Goal: Task Accomplishment & Management: Use online tool/utility

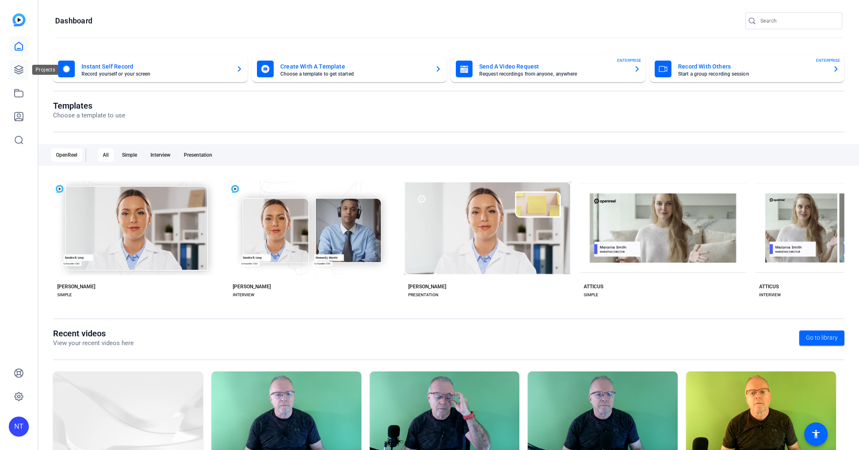
click at [16, 67] on icon at bounding box center [19, 70] width 8 height 8
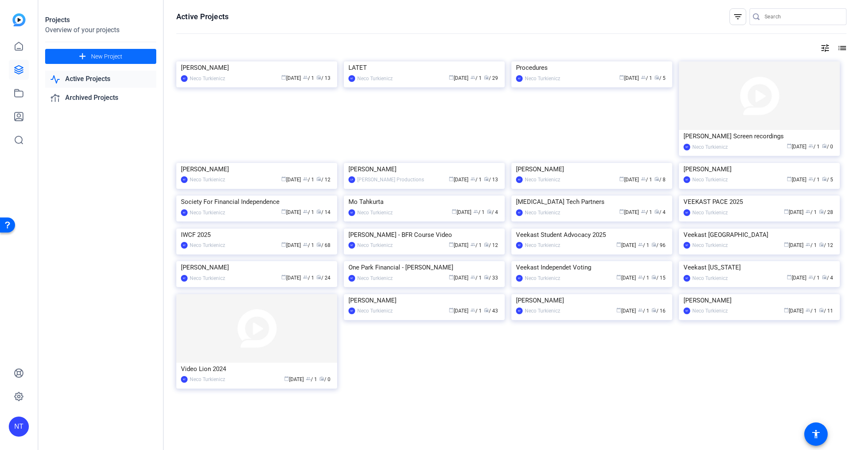
click at [110, 59] on span "New Project" at bounding box center [106, 56] width 31 height 9
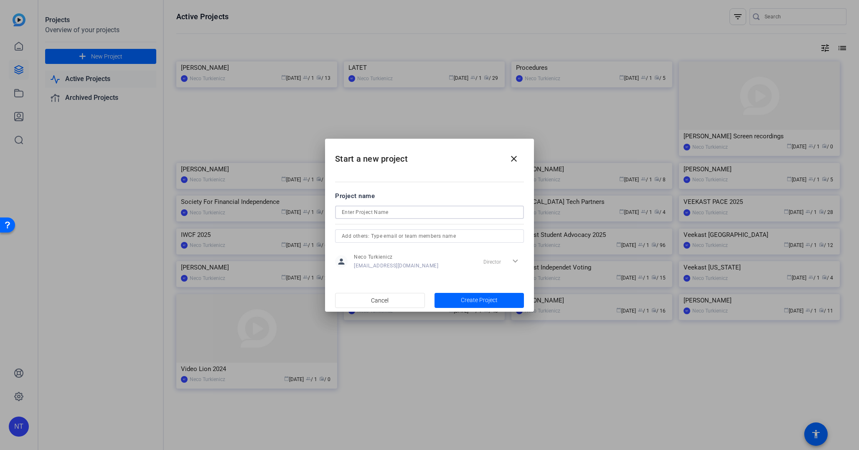
click at [352, 211] on input at bounding box center [429, 212] width 175 height 10
type input "[PERSON_NAME]"
click at [472, 297] on span "Create Project" at bounding box center [479, 300] width 37 height 9
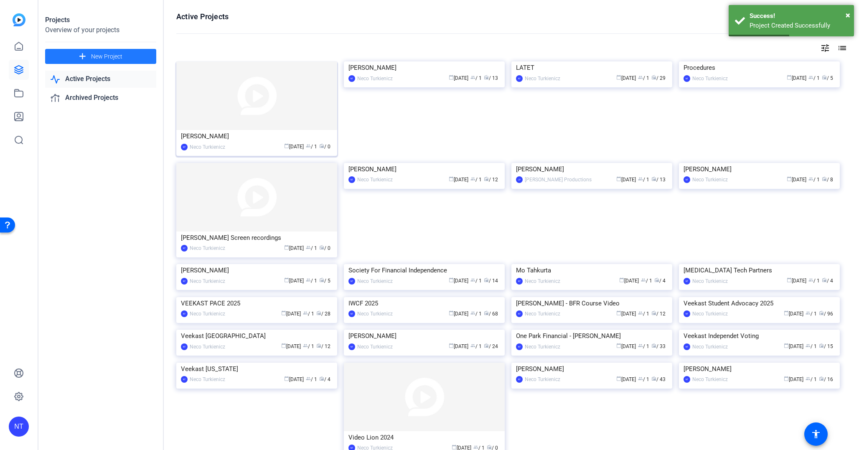
click at [240, 98] on img at bounding box center [256, 95] width 161 height 68
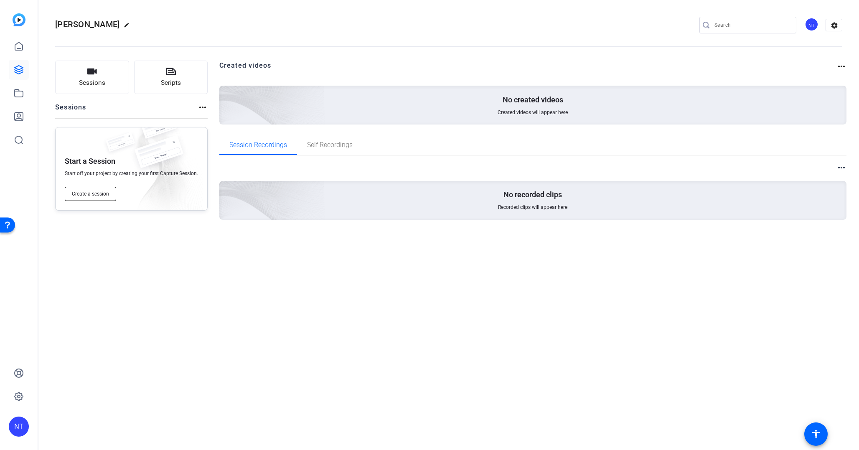
click at [90, 191] on span "Create a session" at bounding box center [90, 193] width 37 height 7
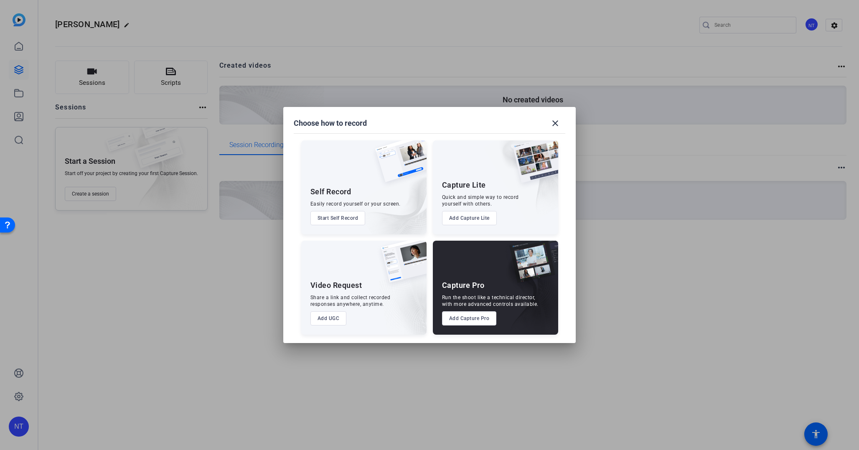
click at [462, 318] on button "Add Capture Pro" at bounding box center [469, 318] width 55 height 14
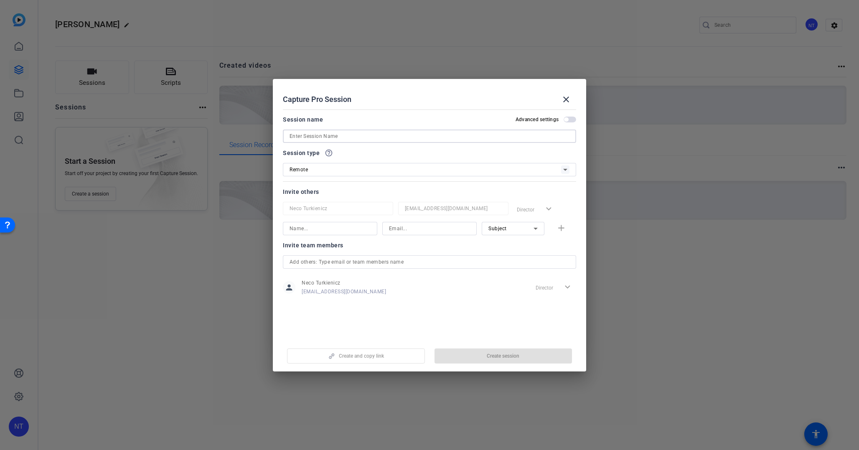
click at [319, 134] on input at bounding box center [429, 136] width 280 height 10
type input "[PERSON_NAME]"
click at [495, 358] on span "Create session" at bounding box center [502, 355] width 33 height 7
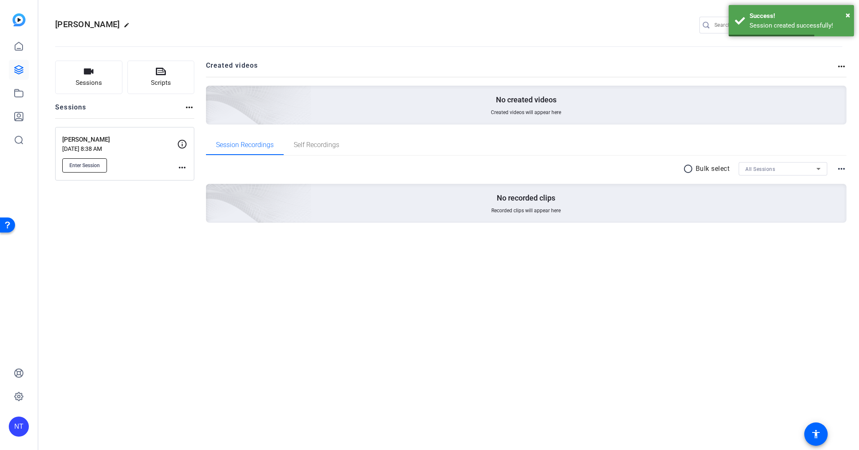
click at [80, 162] on span "Enter Session" at bounding box center [84, 165] width 30 height 7
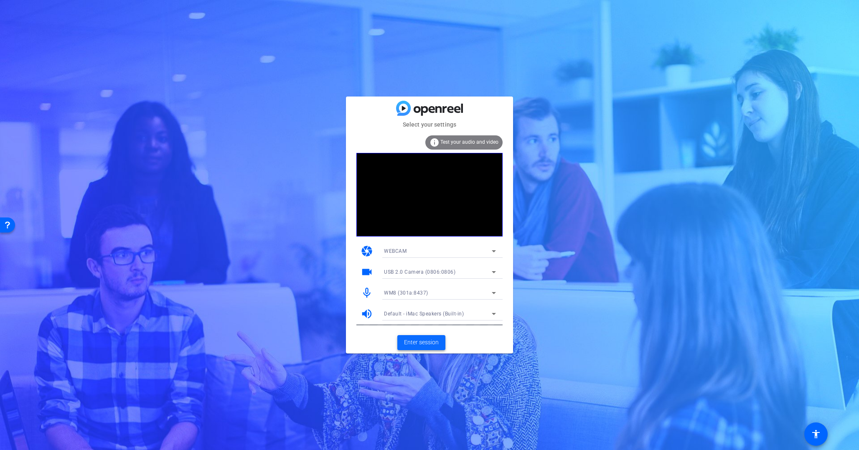
click at [421, 337] on span at bounding box center [421, 342] width 48 height 20
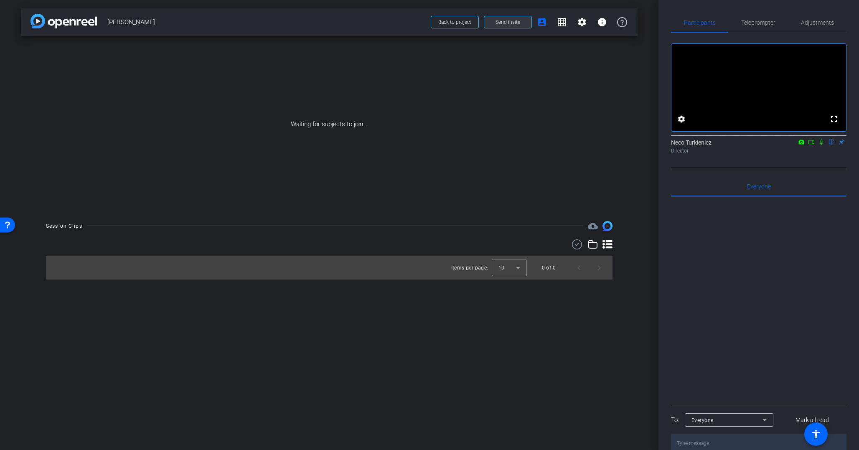
click at [509, 23] on span "Send invite" at bounding box center [507, 22] width 25 height 7
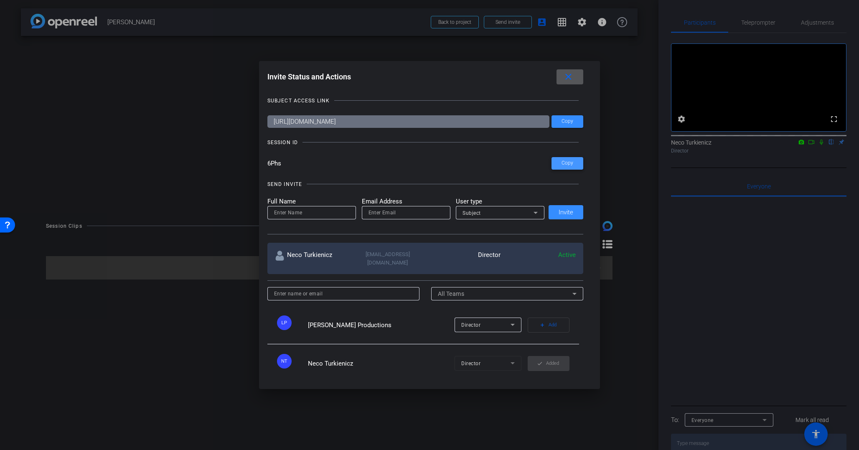
click at [565, 162] on span "Copy" at bounding box center [567, 163] width 12 height 6
click at [284, 211] on input at bounding box center [311, 213] width 75 height 10
type input "[PERSON_NAME]"
click at [385, 210] on input "email" at bounding box center [405, 213] width 75 height 10
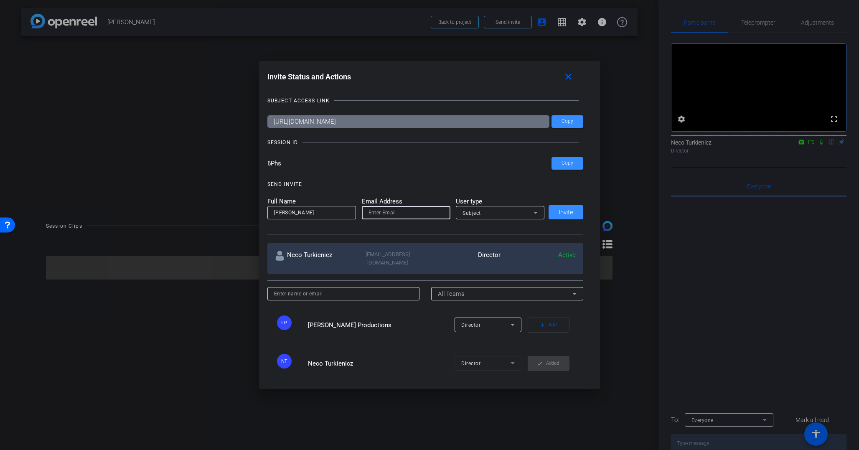
paste input "[PERSON_NAME][EMAIL_ADDRESS][DOMAIN_NAME]"
type input "[PERSON_NAME][EMAIL_ADDRESS][DOMAIN_NAME]"
click at [572, 212] on span "Invite" at bounding box center [565, 212] width 15 height 6
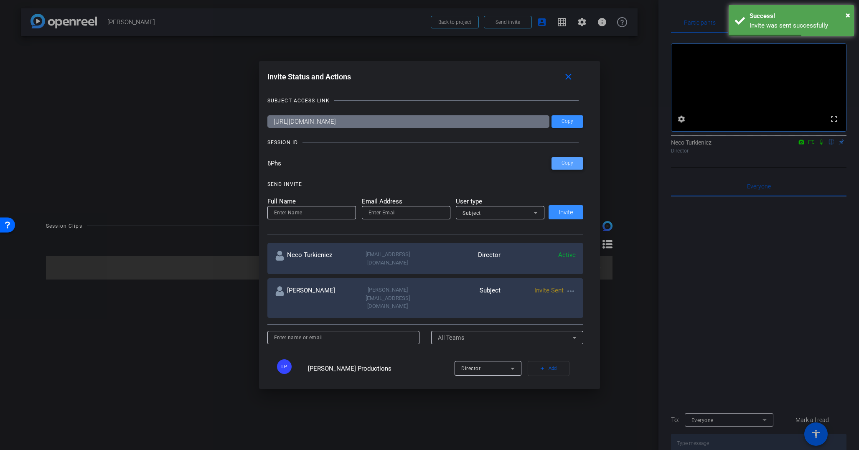
click at [569, 160] on span "Copy" at bounding box center [567, 163] width 12 height 6
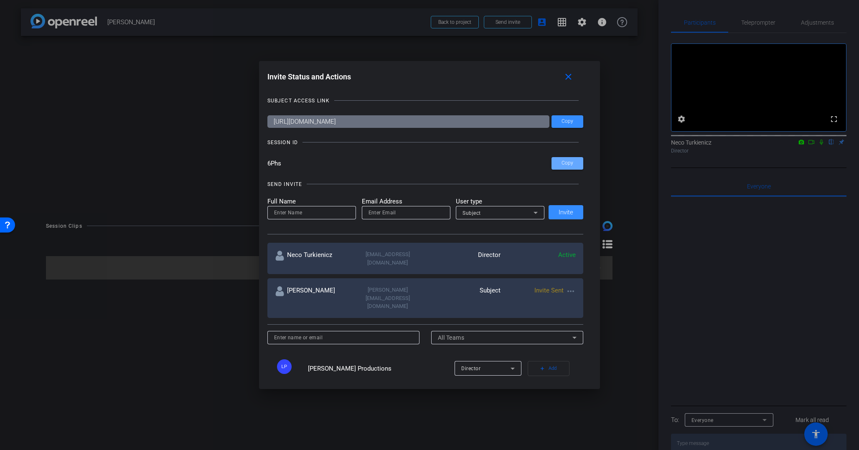
click at [457, 22] on div at bounding box center [429, 225] width 859 height 450
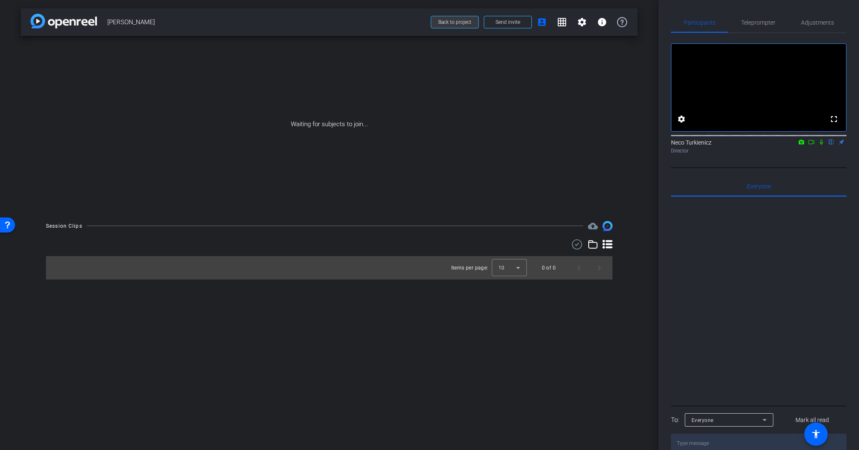
click at [452, 21] on span "Back to project" at bounding box center [454, 22] width 33 height 6
